Goal: Find contact information: Find contact information

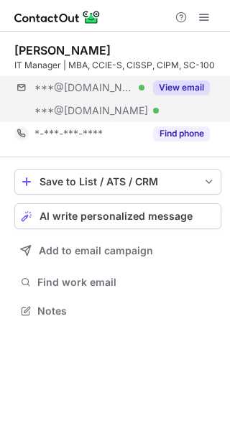
scroll to position [301, 230]
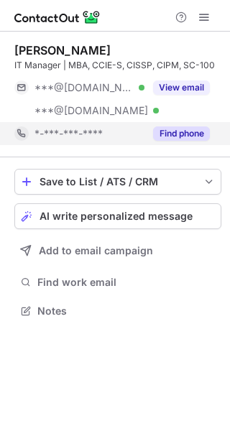
click at [163, 137] on button "Find phone" at bounding box center [181, 133] width 57 height 14
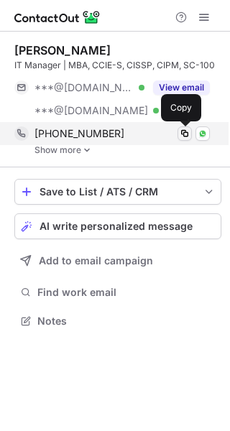
click at [180, 132] on span at bounding box center [184, 133] width 11 height 11
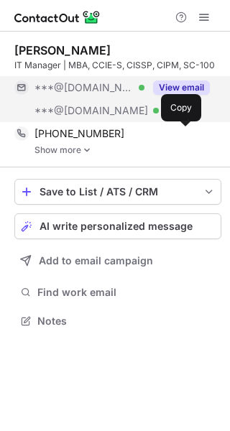
click at [178, 85] on button "View email" at bounding box center [181, 87] width 57 height 14
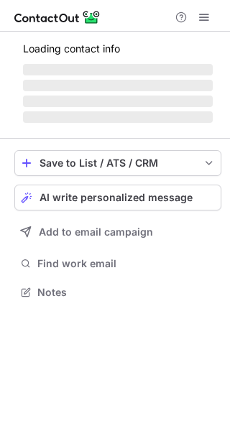
scroll to position [278, 230]
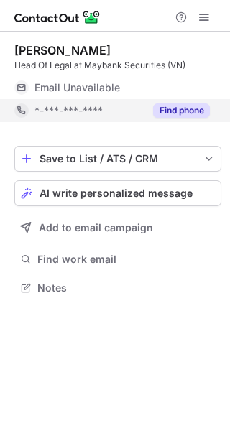
click at [187, 111] on button "Find phone" at bounding box center [181, 110] width 57 height 14
